Goal: Contribute content

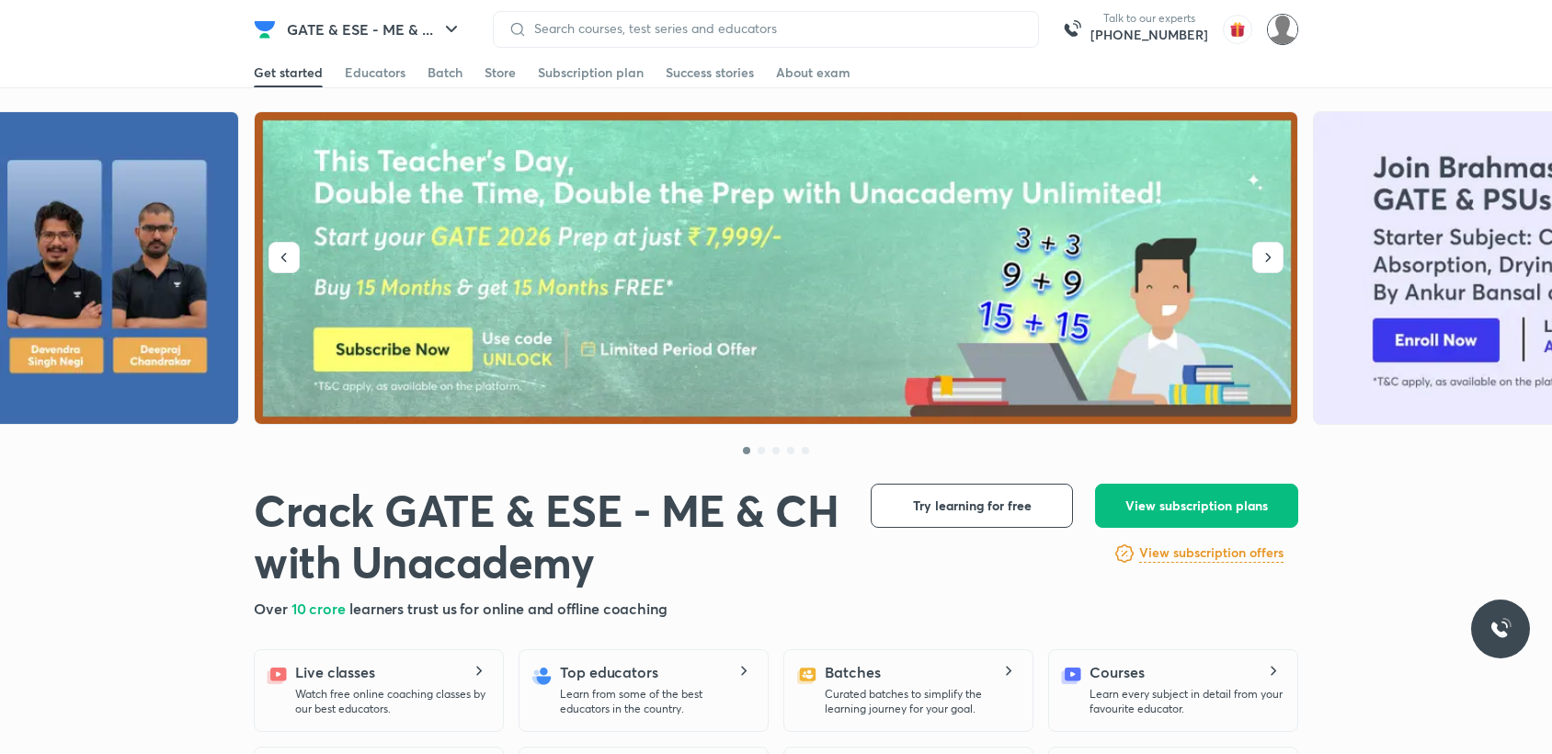
click at [1283, 40] on img at bounding box center [1282, 29] width 31 height 31
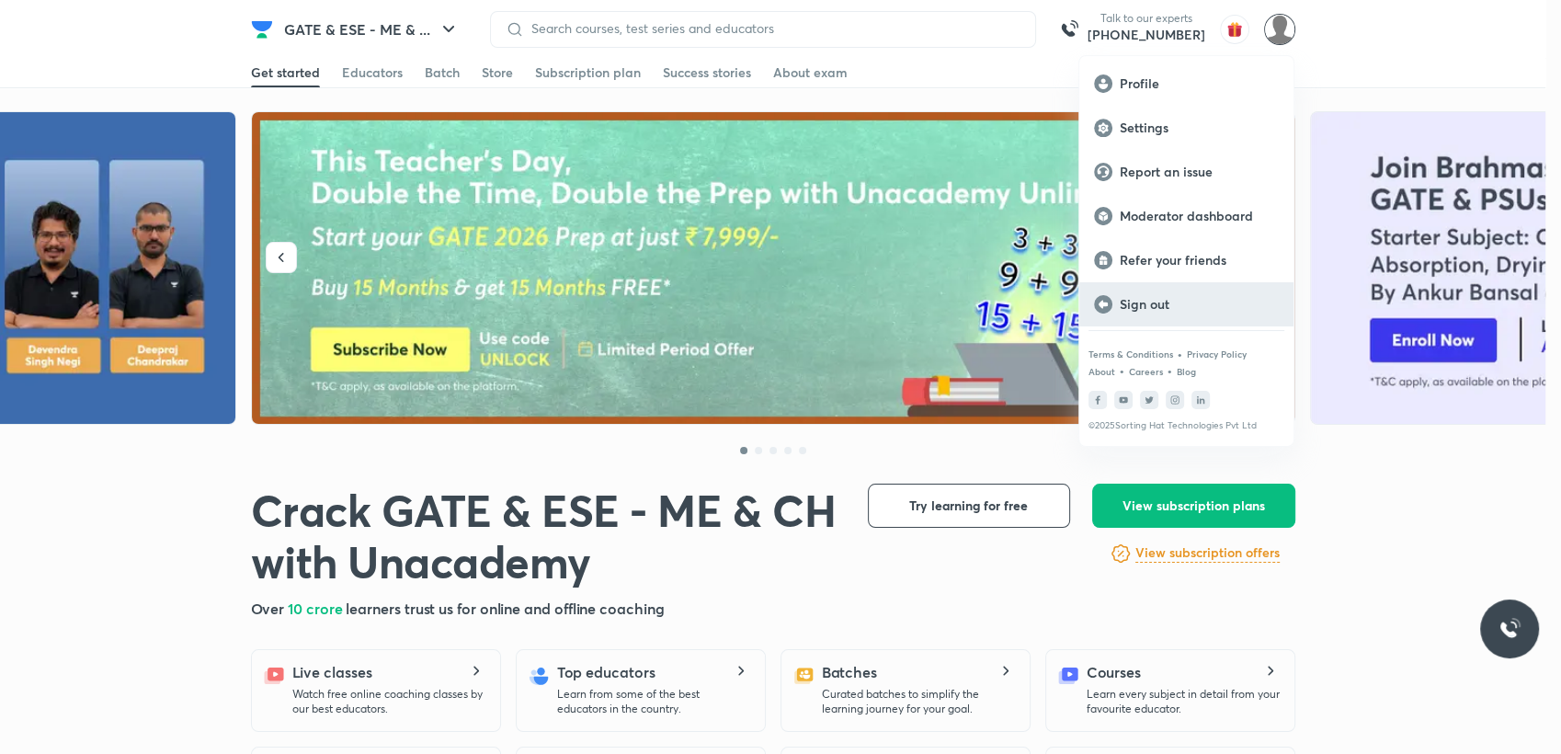
click at [1102, 303] on icon at bounding box center [1102, 304] width 9 height 8
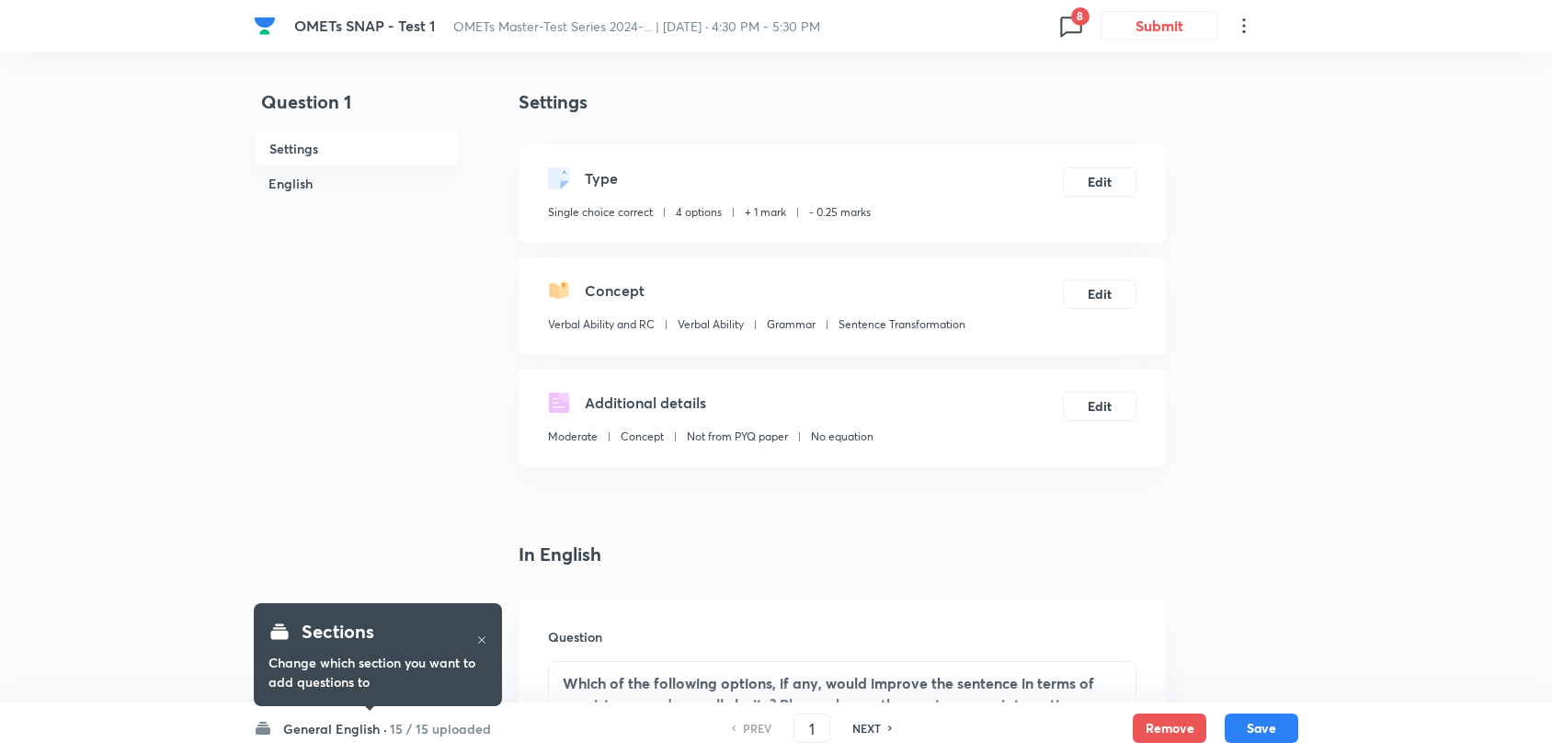
click at [1059, 20] on icon at bounding box center [1070, 25] width 29 height 29
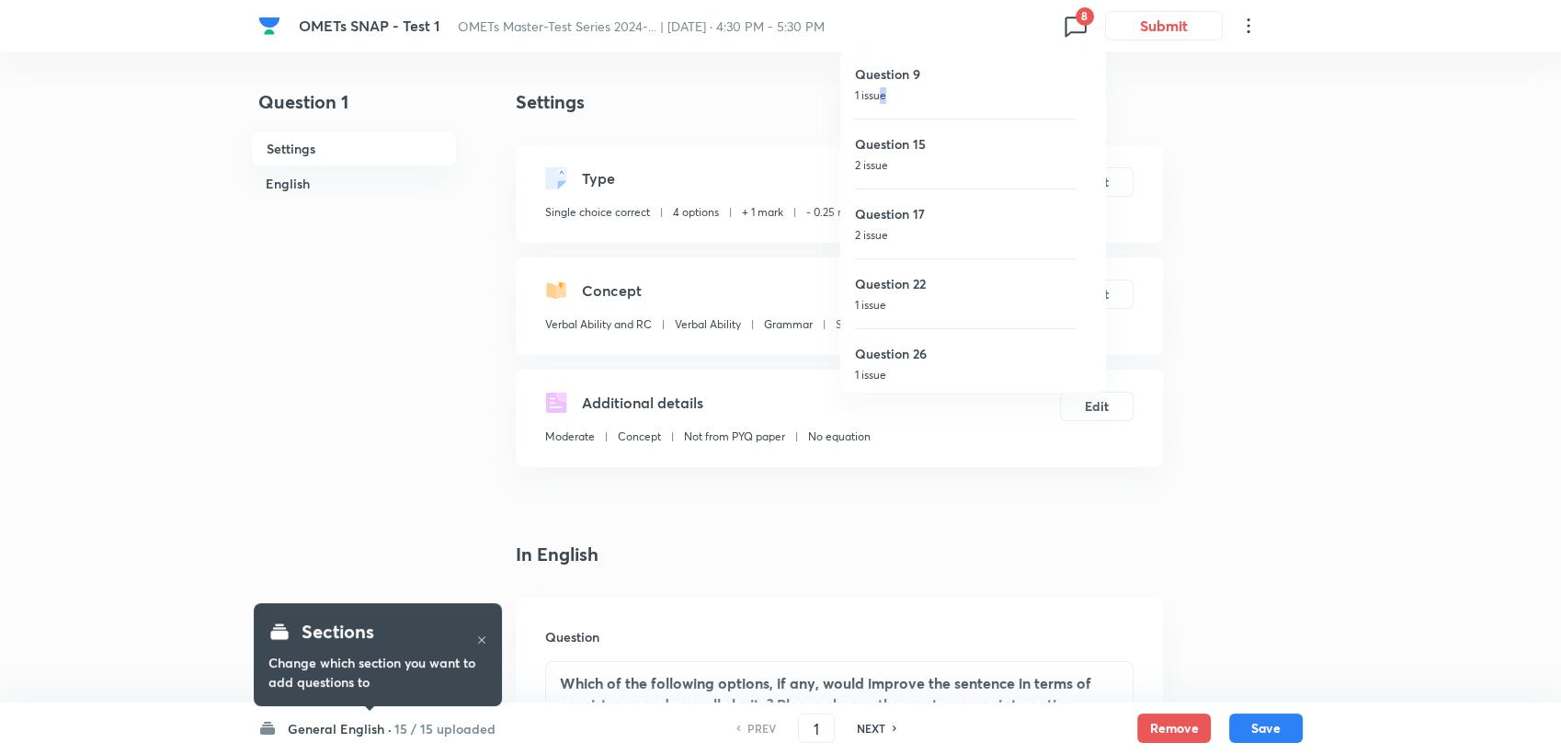
click at [883, 90] on p "1 issue" at bounding box center [965, 95] width 221 height 17
type input "9"
checkbox input "false"
checkbox input "true"
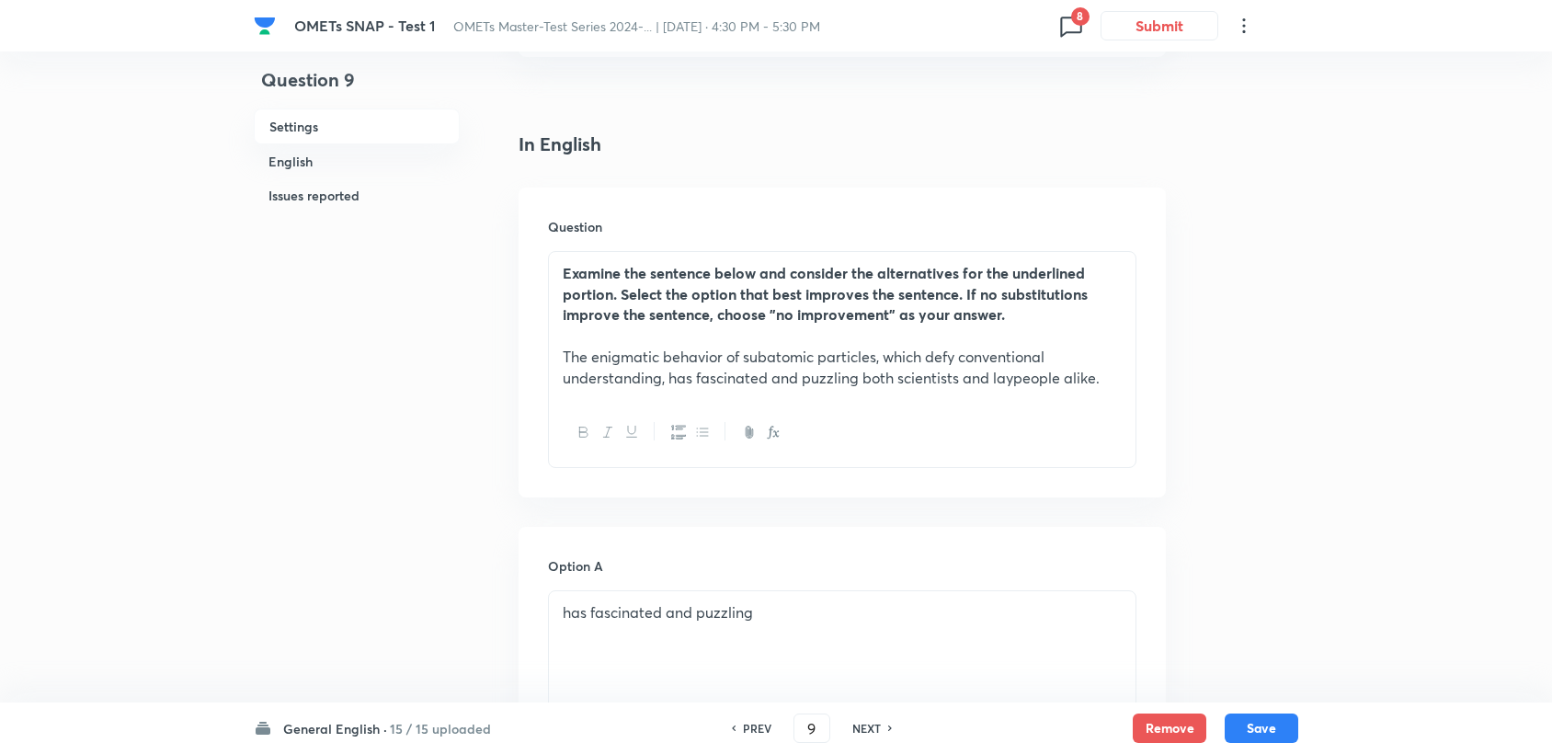
scroll to position [408, 0]
drag, startPoint x: 743, startPoint y: 356, endPoint x: 814, endPoint y: 363, distance: 72.1
click at [814, 363] on p "The enigmatic behavior of subatomic particles, which defy conventional understa…" at bounding box center [842, 368] width 559 height 41
click at [641, 433] on button "button" at bounding box center [631, 434] width 24 height 23
click at [1254, 727] on button "Save" at bounding box center [1261, 725] width 74 height 29
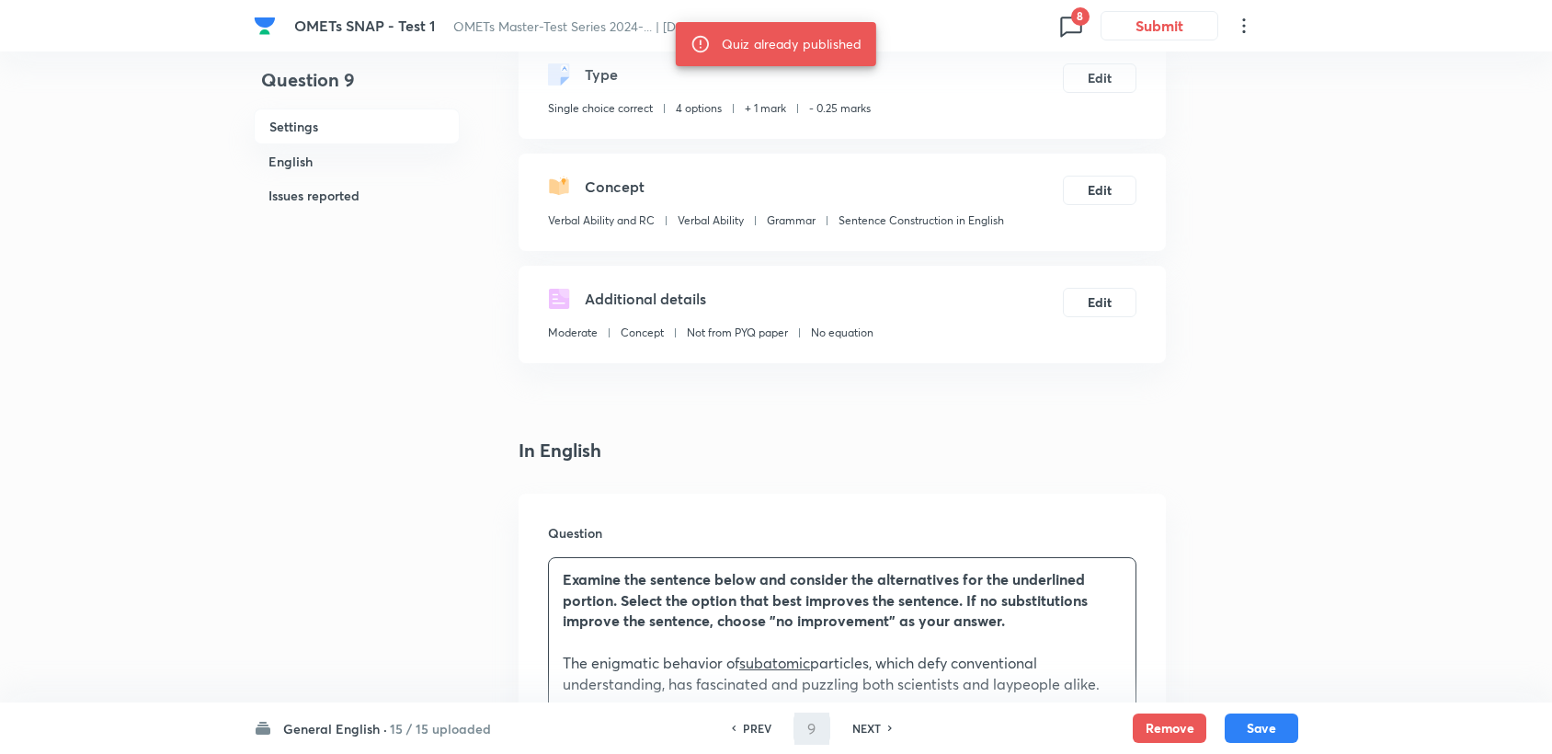
scroll to position [102, 0]
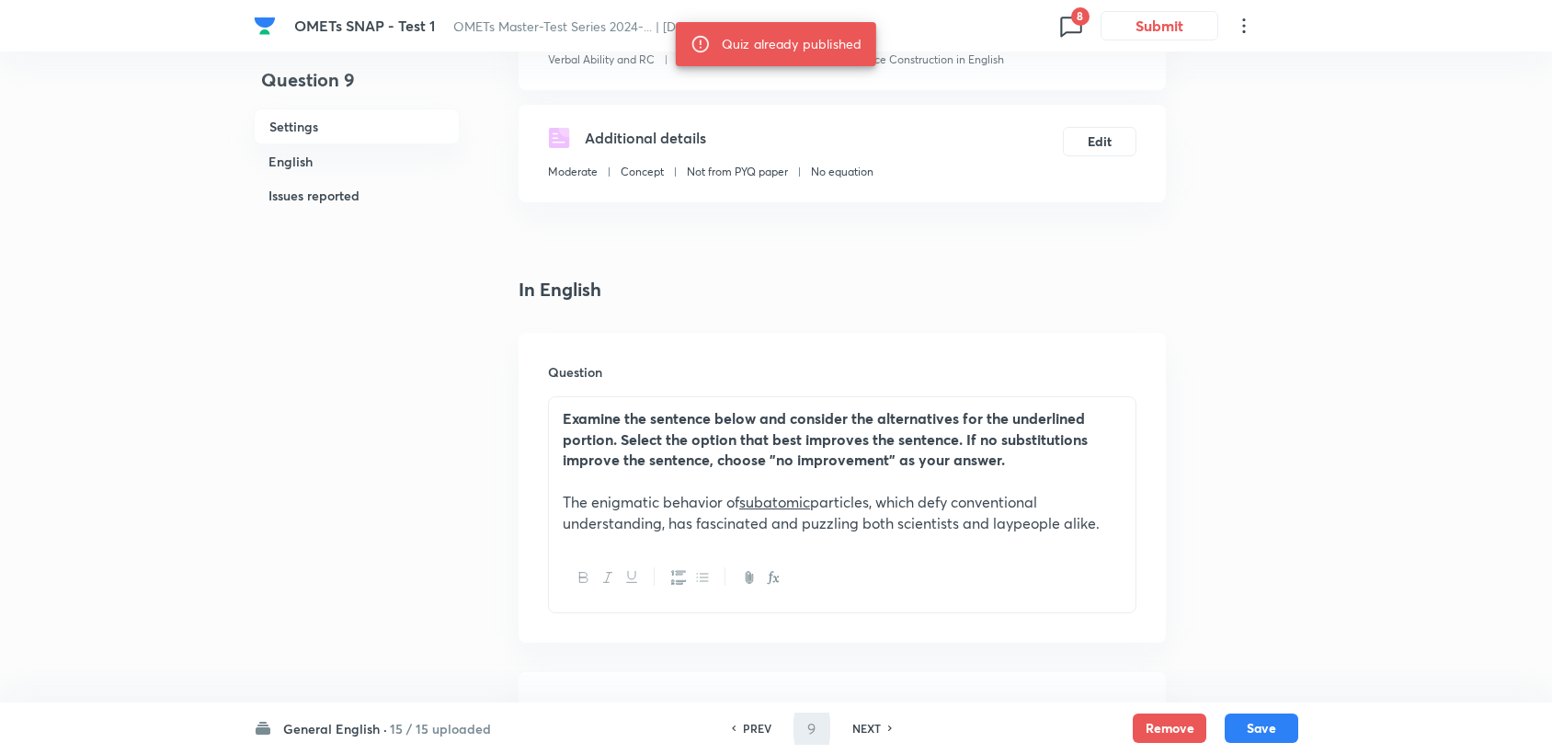
scroll to position [408, 0]
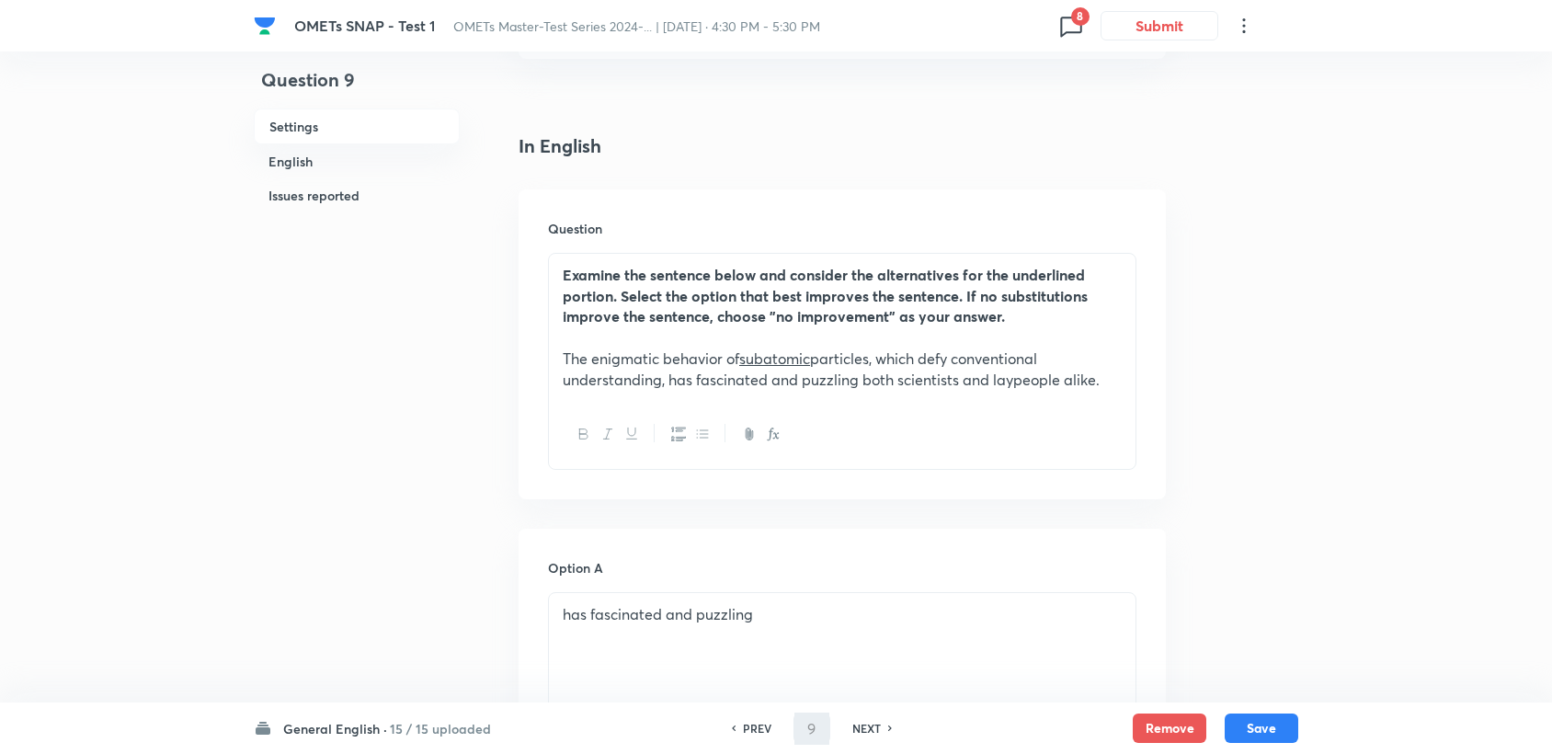
click at [632, 437] on icon "button" at bounding box center [631, 434] width 15 height 15
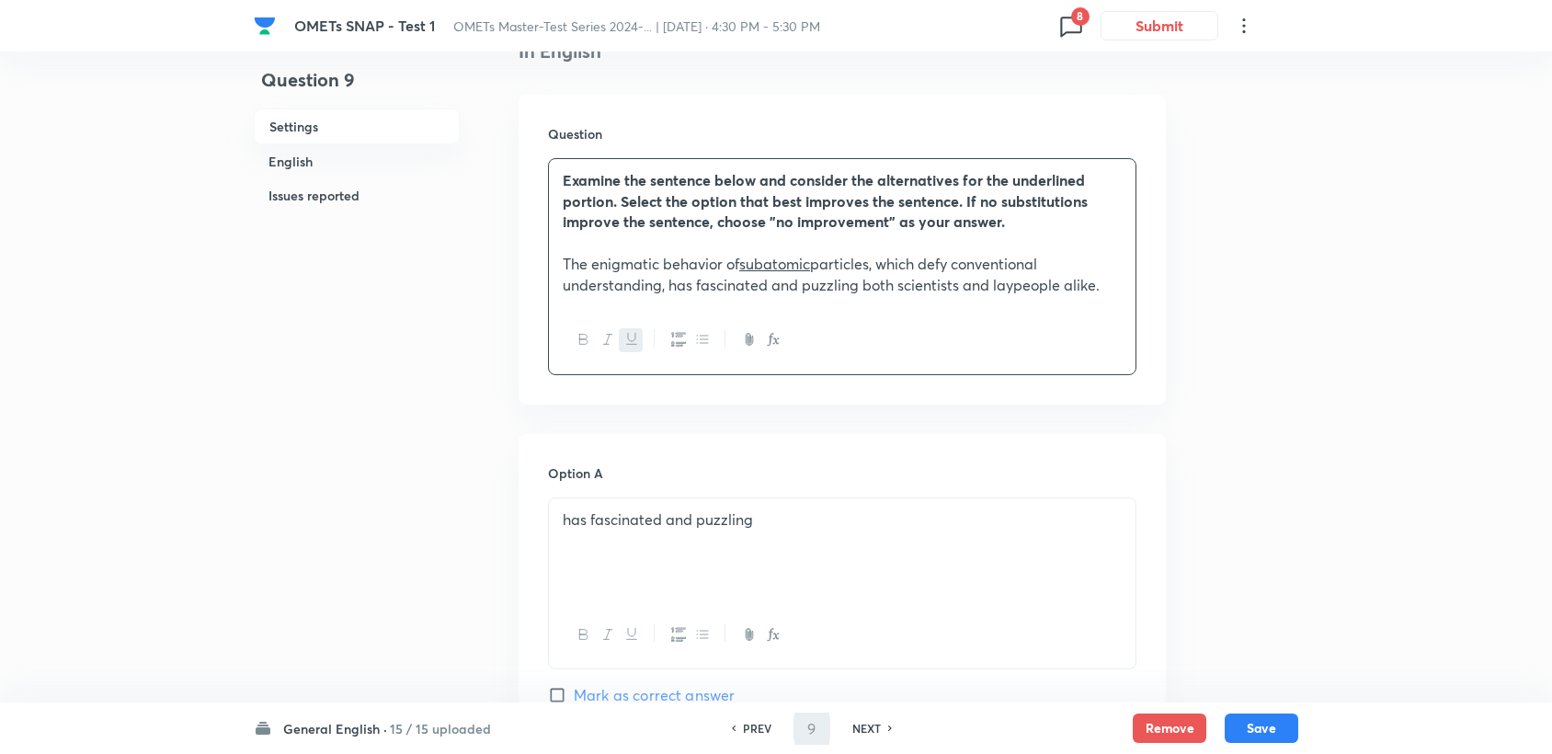
scroll to position [510, 0]
